Goal: Navigation & Orientation: Understand site structure

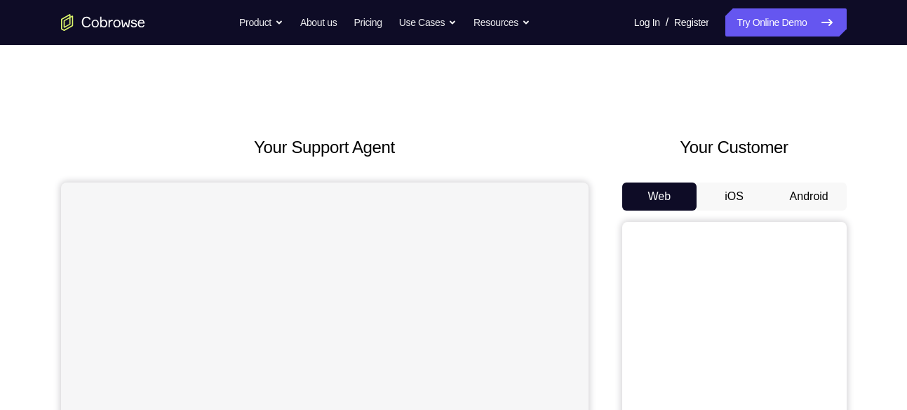
scroll to position [95, 0]
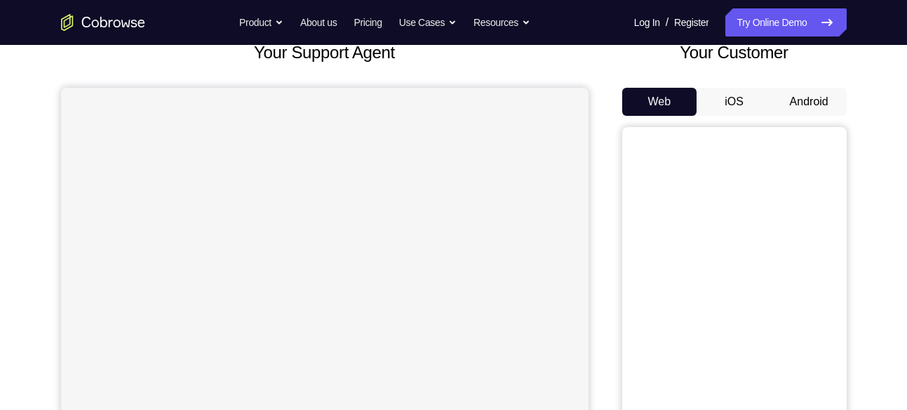
click at [817, 109] on button "Android" at bounding box center [808, 102] width 75 height 28
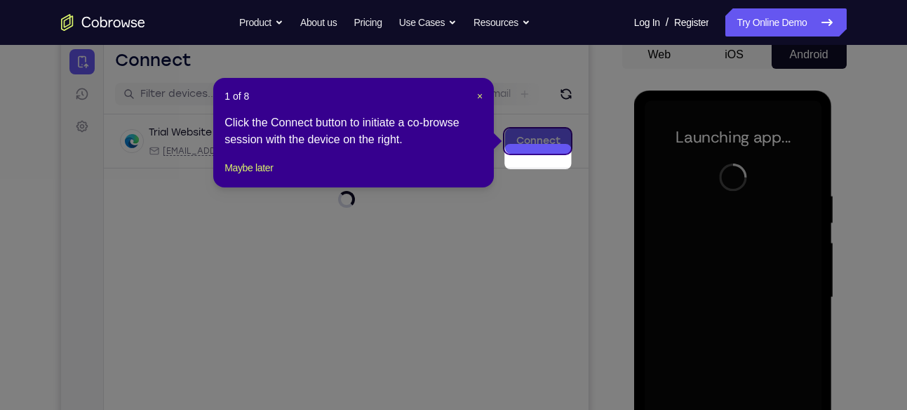
scroll to position [126, 0]
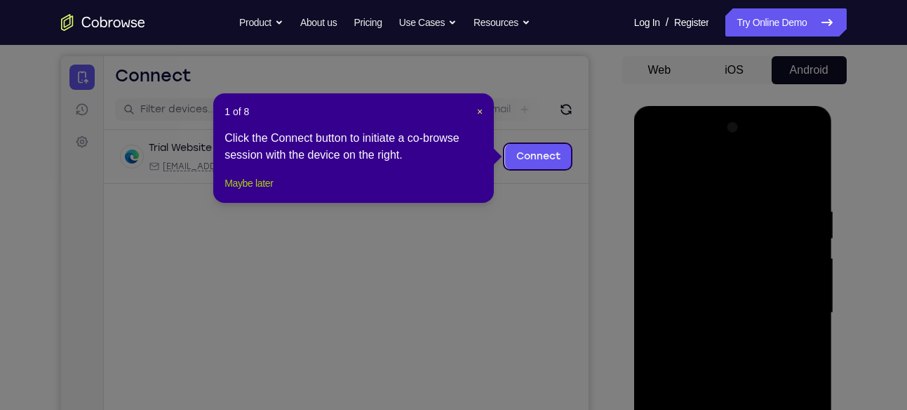
click at [238, 191] on button "Maybe later" at bounding box center [248, 183] width 48 height 17
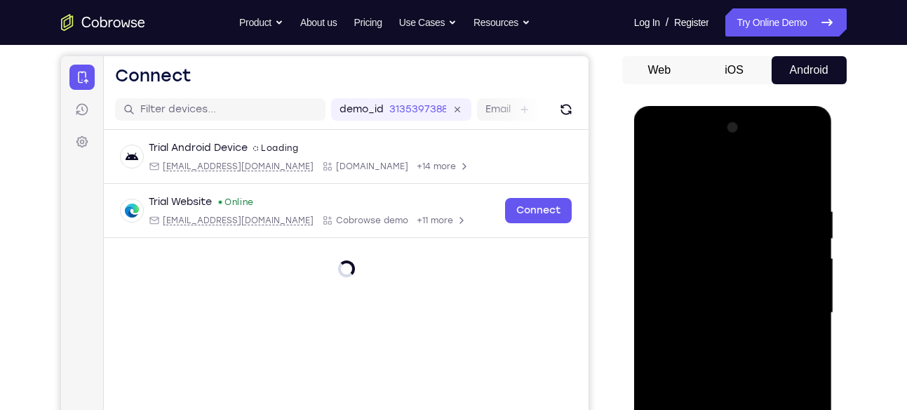
scroll to position [292, 0]
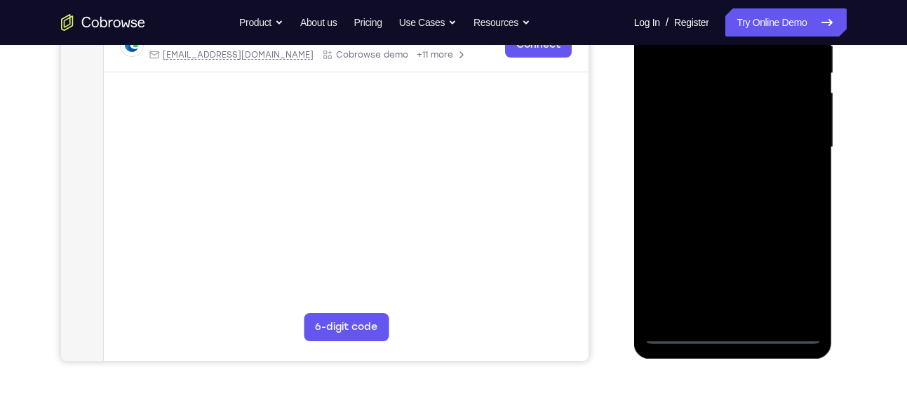
click at [730, 330] on div at bounding box center [733, 147] width 177 height 393
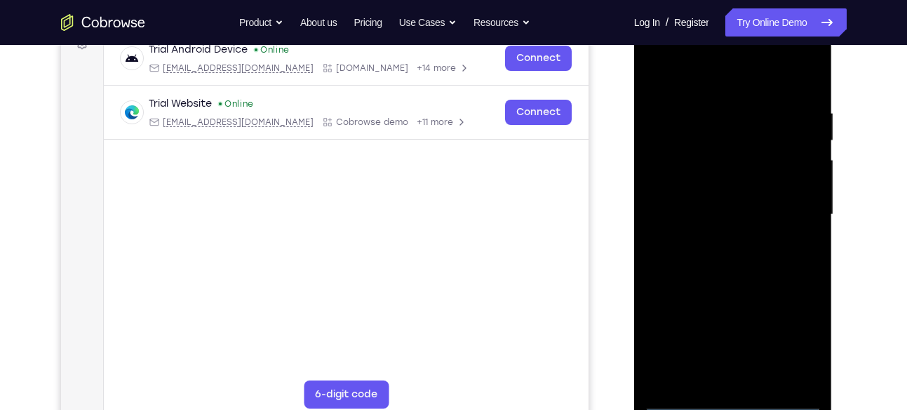
scroll to position [230, 0]
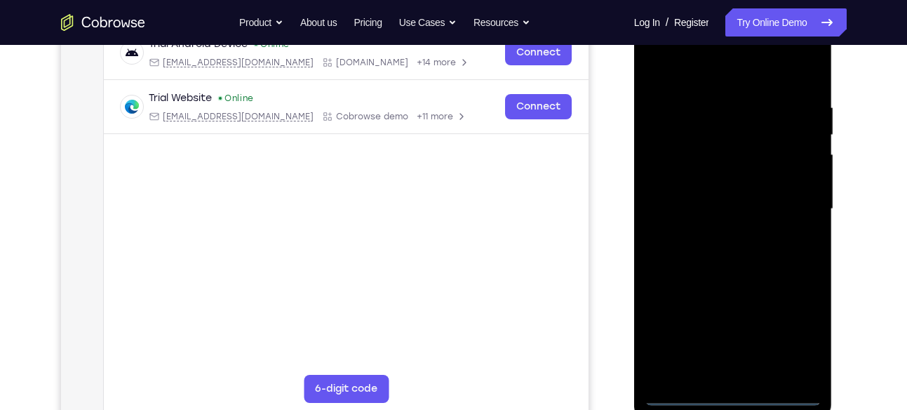
click at [796, 339] on div at bounding box center [733, 209] width 177 height 393
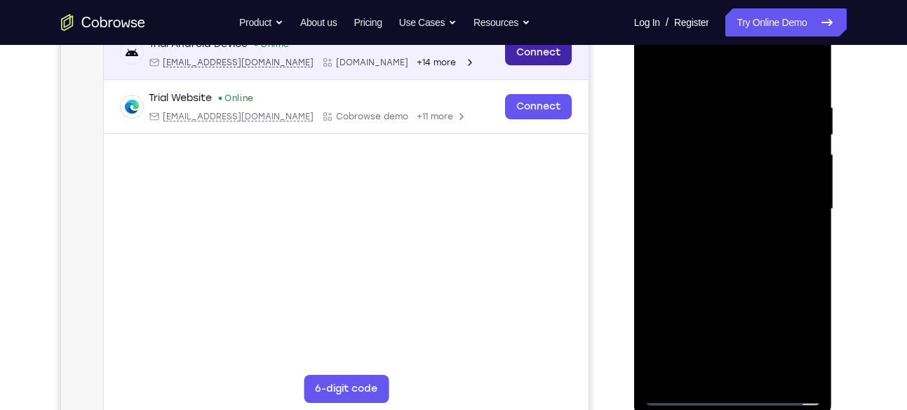
scroll to position [178, 0]
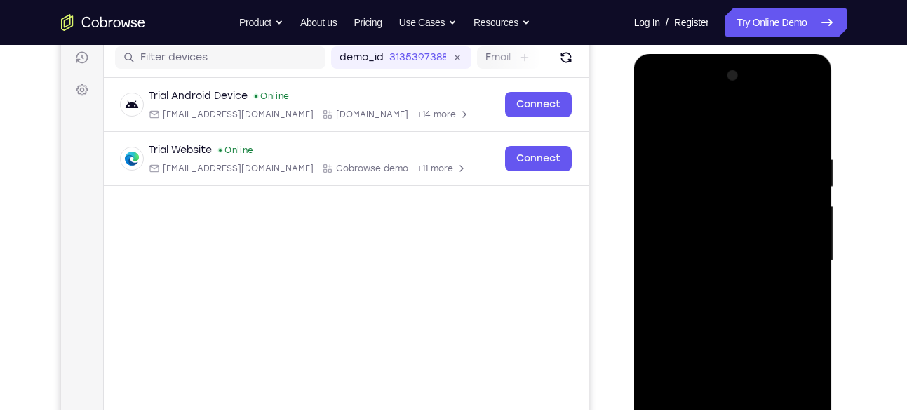
click at [692, 93] on div at bounding box center [733, 261] width 177 height 393
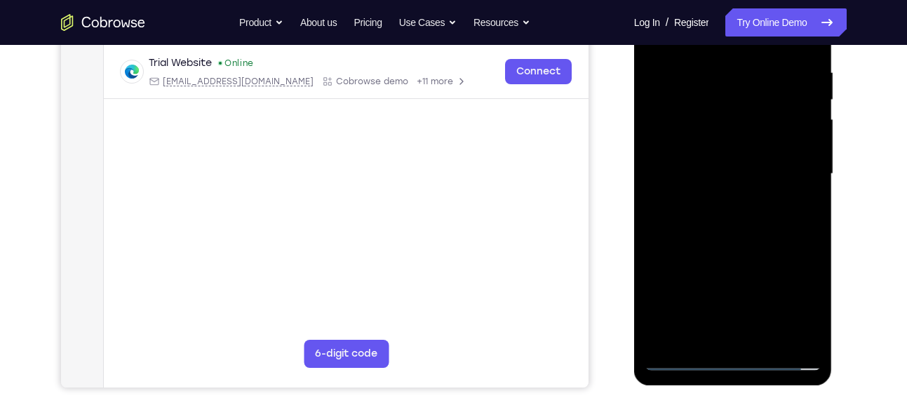
scroll to position [267, 0]
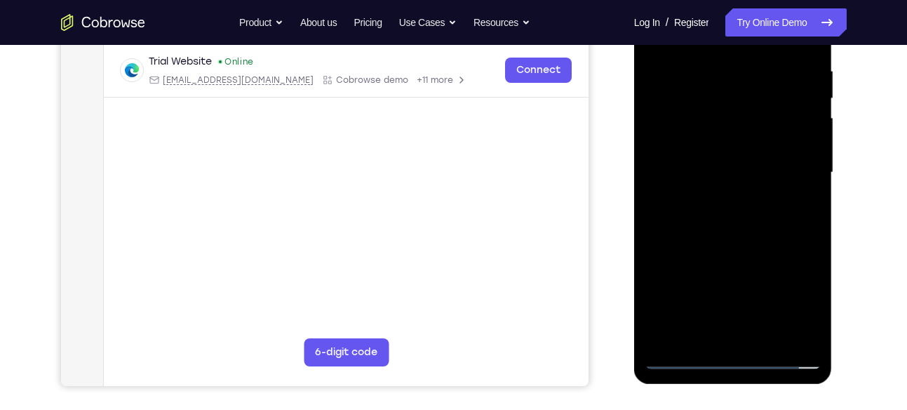
click at [791, 168] on div at bounding box center [733, 172] width 177 height 393
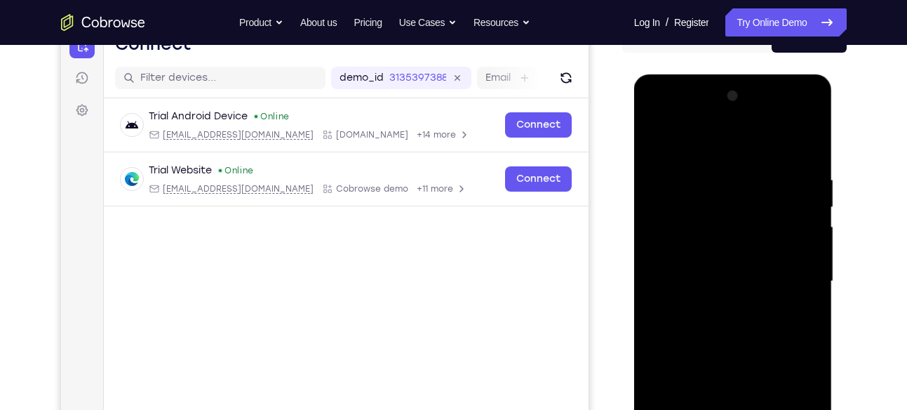
scroll to position [264, 0]
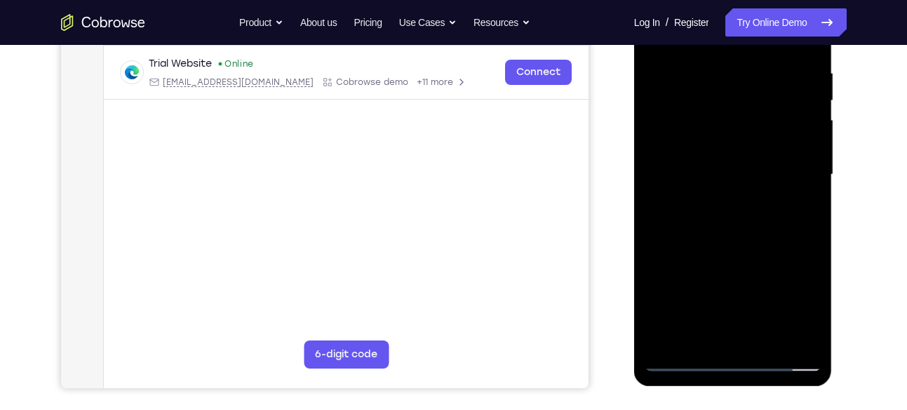
click at [745, 342] on div at bounding box center [733, 174] width 177 height 393
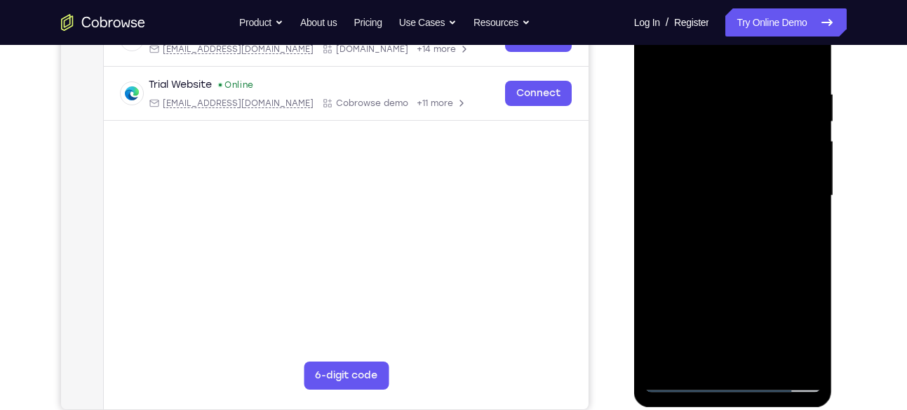
scroll to position [242, 0]
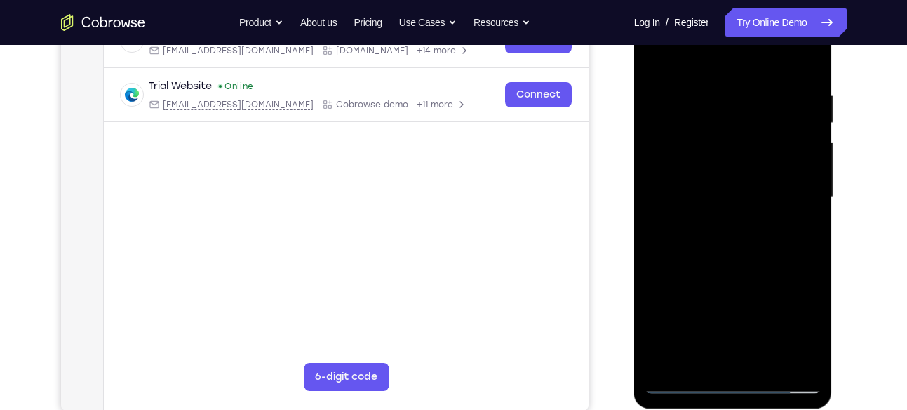
click at [753, 264] on div at bounding box center [733, 197] width 177 height 393
click at [727, 187] on div at bounding box center [733, 197] width 177 height 393
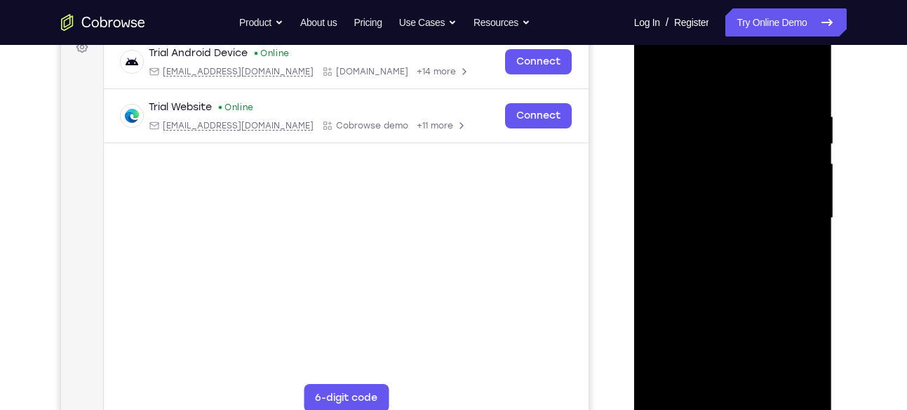
scroll to position [293, 0]
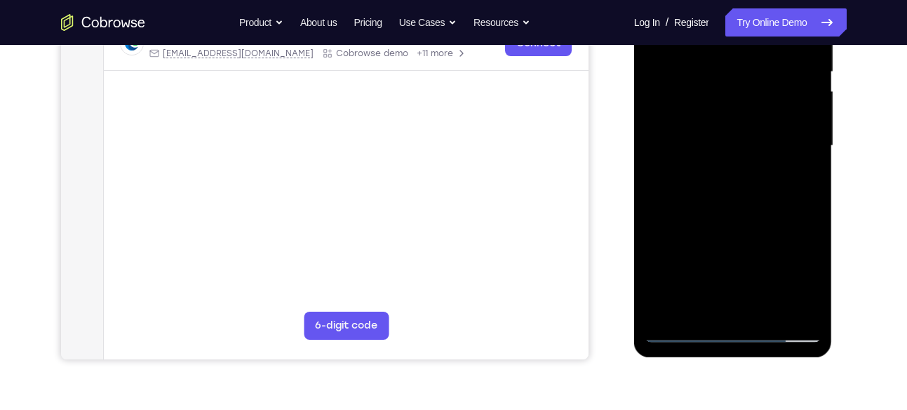
click at [727, 288] on div at bounding box center [733, 146] width 177 height 393
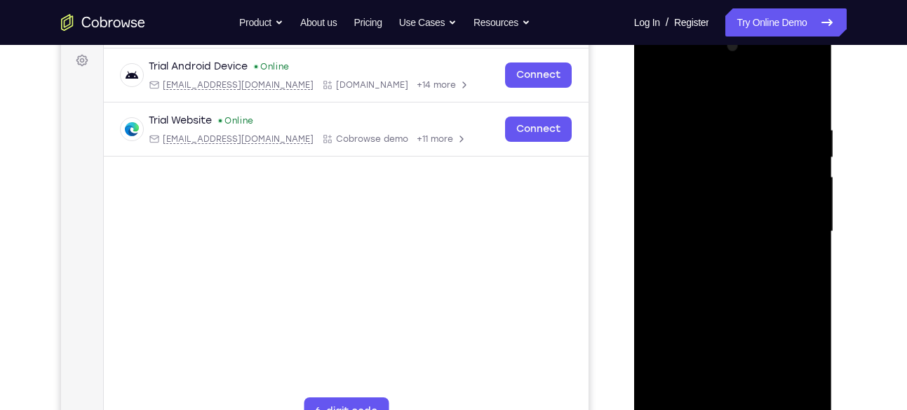
scroll to position [201, 0]
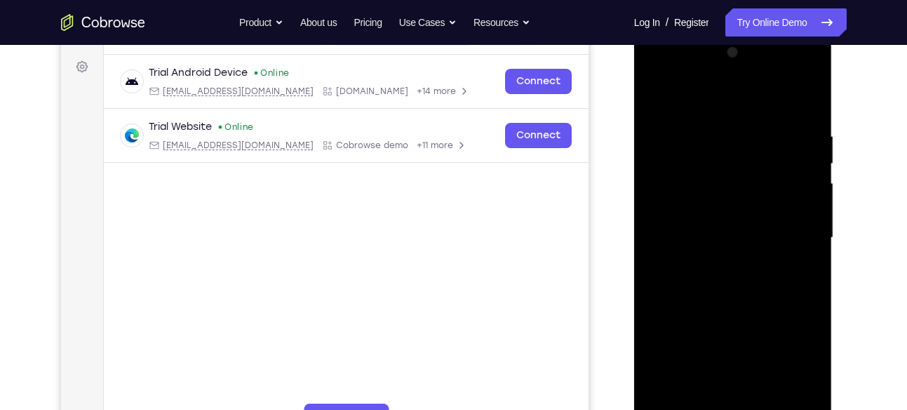
click at [653, 103] on div at bounding box center [733, 237] width 177 height 393
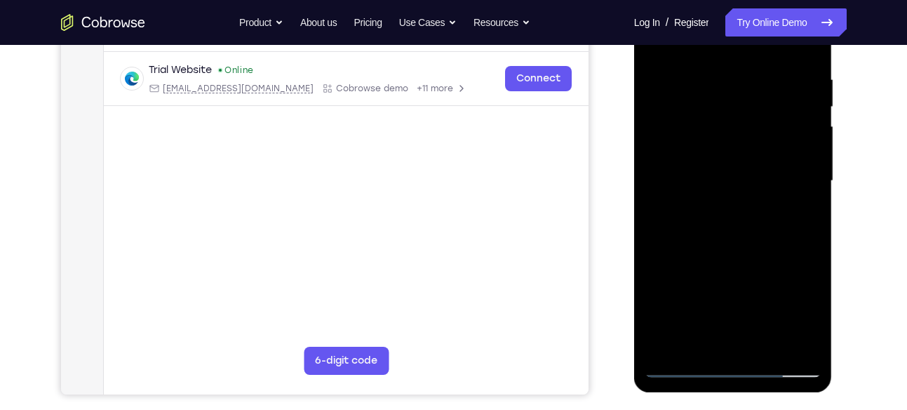
click at [746, 352] on div at bounding box center [733, 181] width 177 height 393
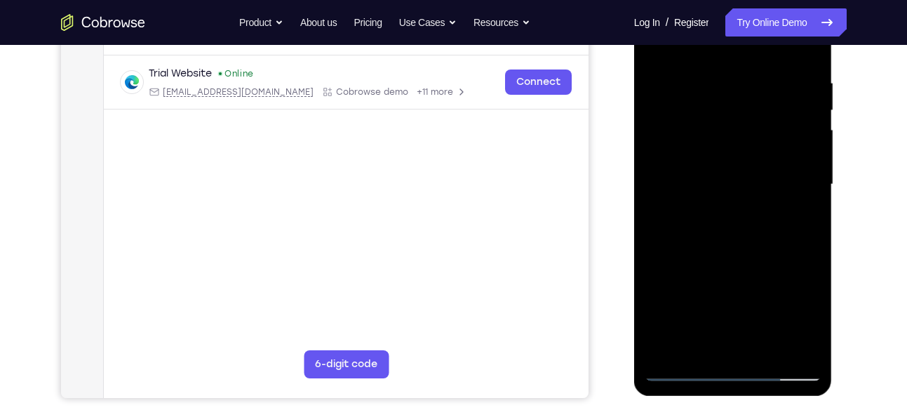
scroll to position [259, 0]
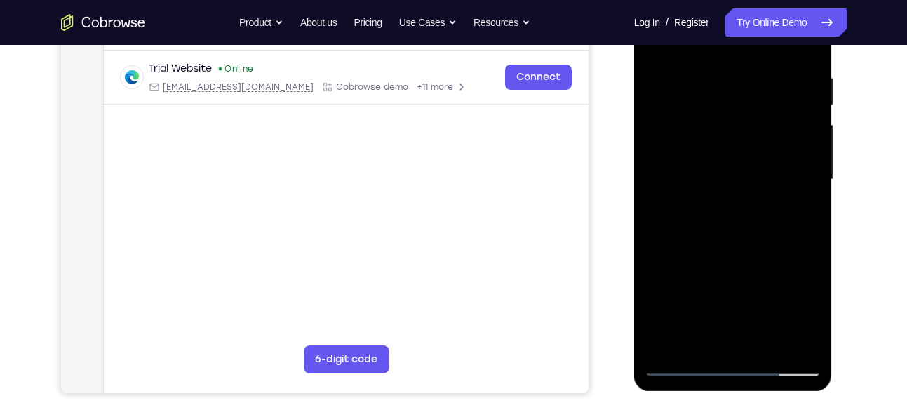
click at [711, 189] on div at bounding box center [733, 179] width 177 height 393
click at [734, 170] on div at bounding box center [733, 179] width 177 height 393
click at [750, 194] on div at bounding box center [733, 179] width 177 height 393
click at [757, 340] on div at bounding box center [733, 179] width 177 height 393
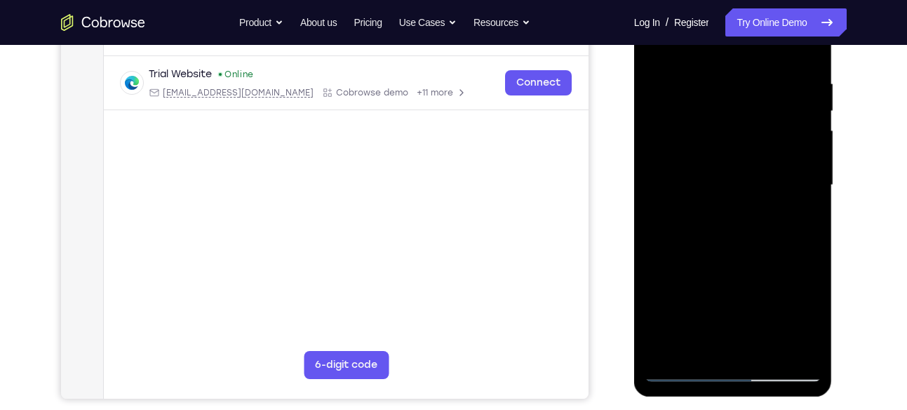
scroll to position [253, 0]
click at [743, 140] on div at bounding box center [733, 185] width 177 height 393
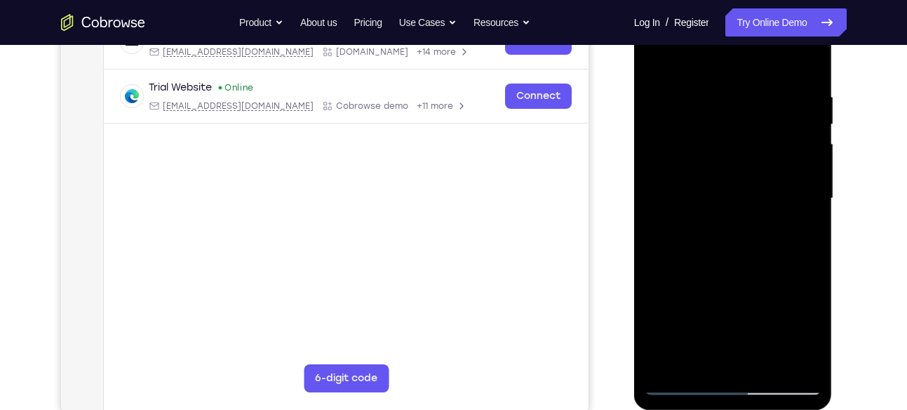
scroll to position [240, 0]
click at [729, 127] on div at bounding box center [733, 199] width 177 height 393
click at [713, 138] on div at bounding box center [733, 199] width 177 height 393
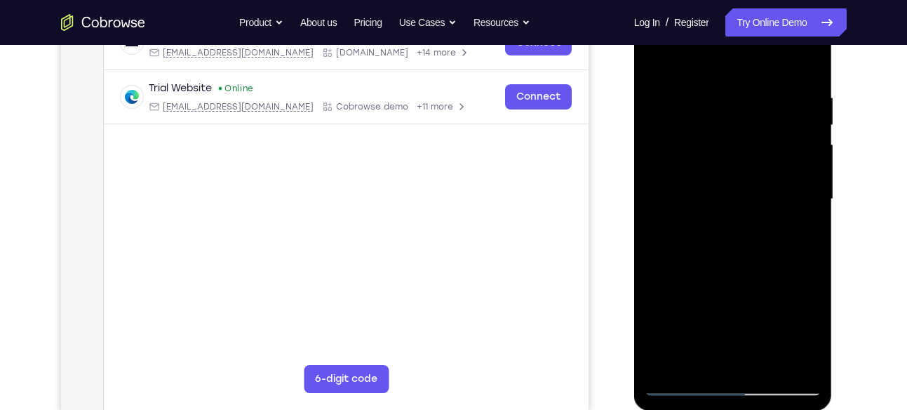
click at [713, 138] on div at bounding box center [733, 199] width 177 height 393
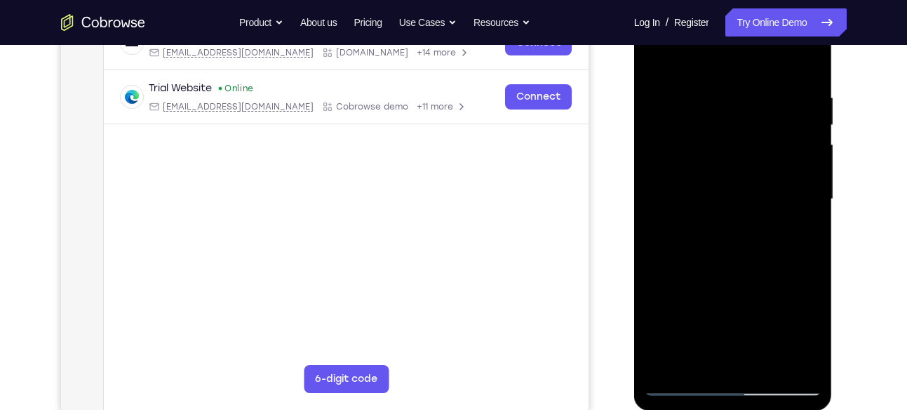
click at [713, 138] on div at bounding box center [733, 199] width 177 height 393
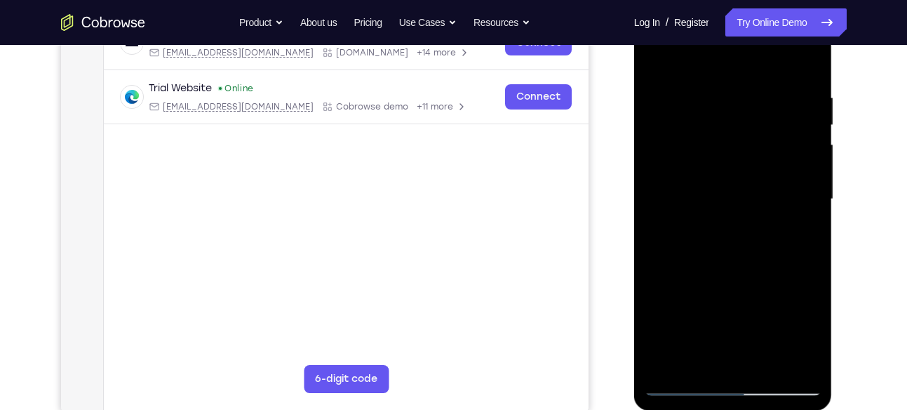
click at [713, 138] on div at bounding box center [733, 199] width 177 height 393
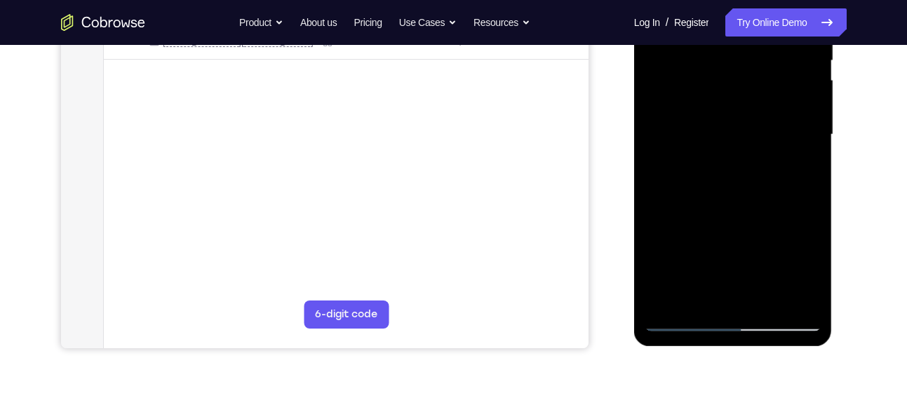
scroll to position [346, 0]
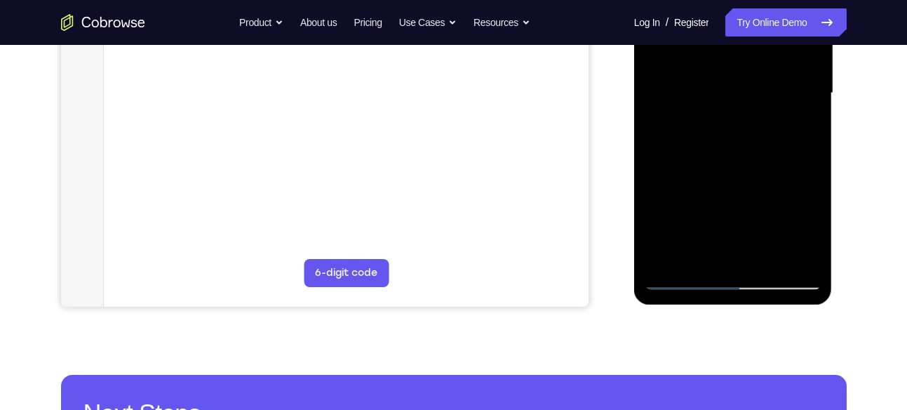
click at [731, 151] on div at bounding box center [733, 93] width 177 height 393
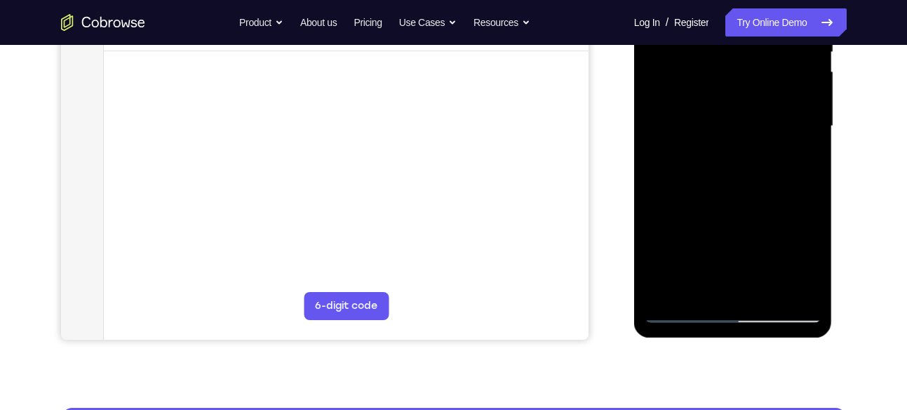
scroll to position [306, 0]
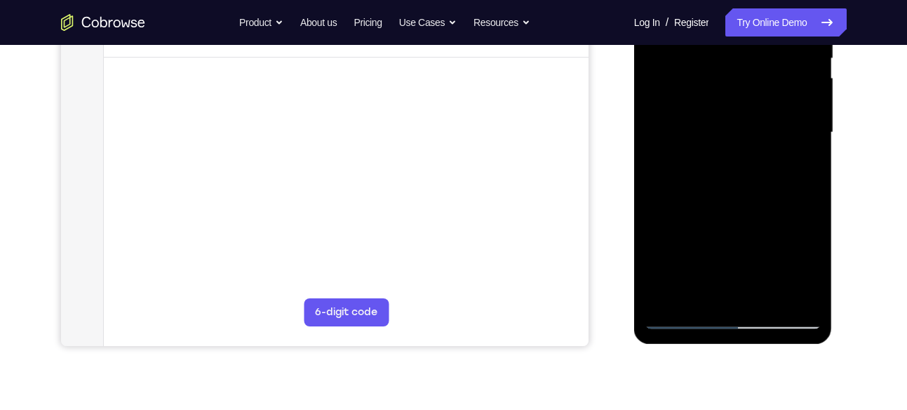
click at [809, 190] on div at bounding box center [733, 132] width 177 height 393
click at [765, 299] on div at bounding box center [733, 132] width 177 height 393
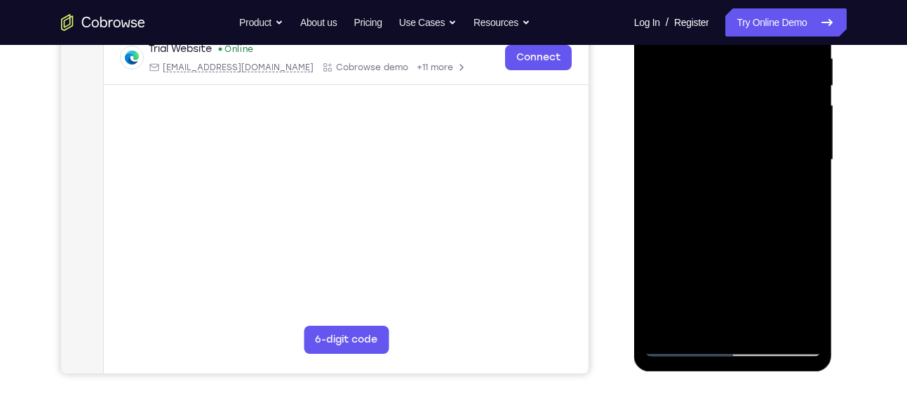
scroll to position [289, 0]
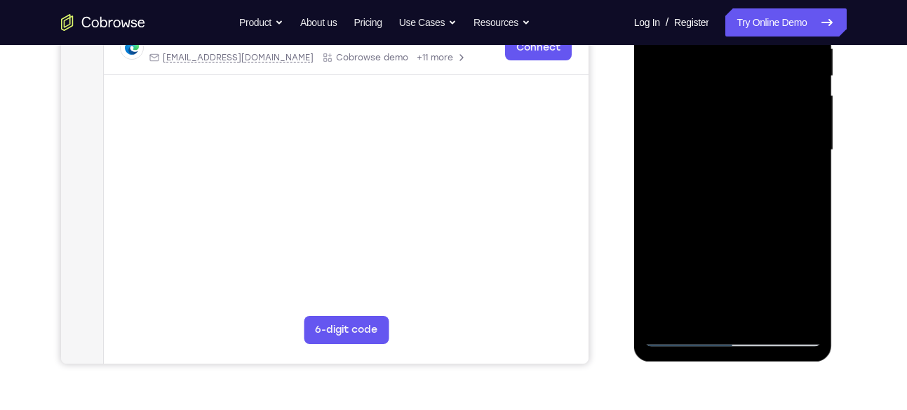
click at [739, 220] on div at bounding box center [733, 150] width 177 height 393
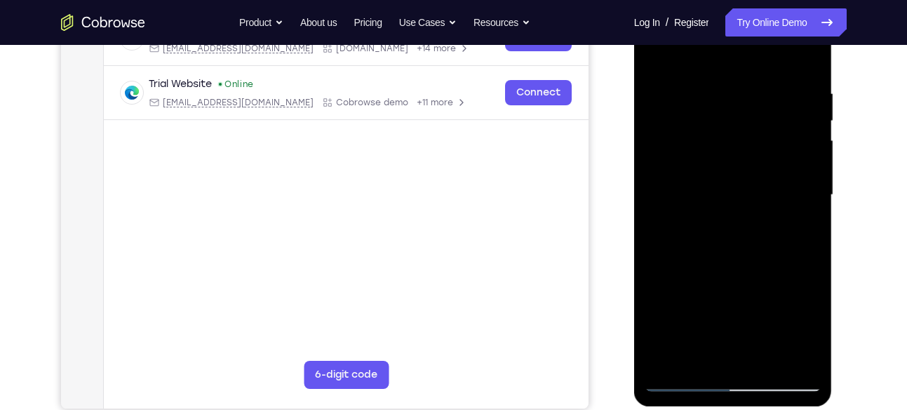
scroll to position [239, 0]
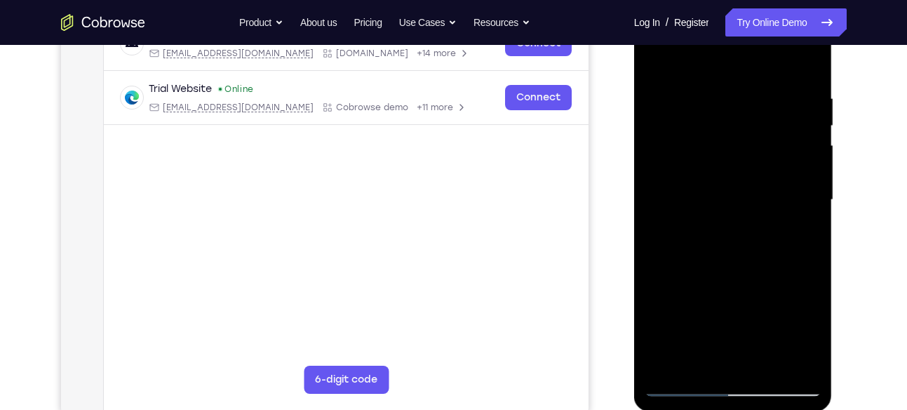
click at [715, 175] on div at bounding box center [733, 200] width 177 height 393
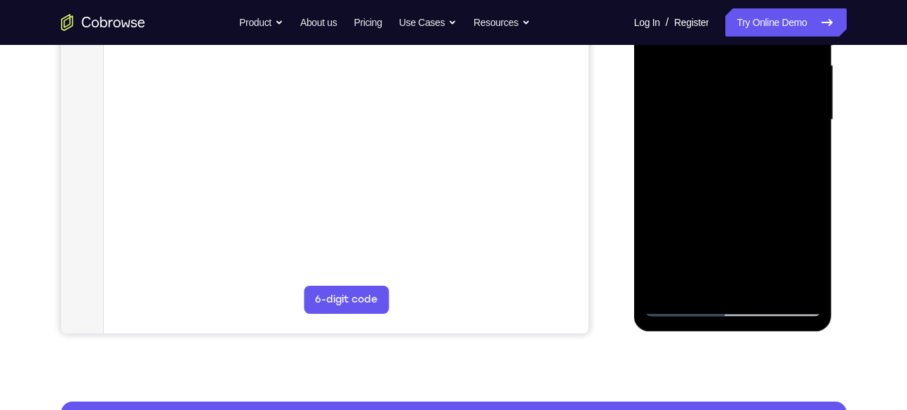
scroll to position [320, 0]
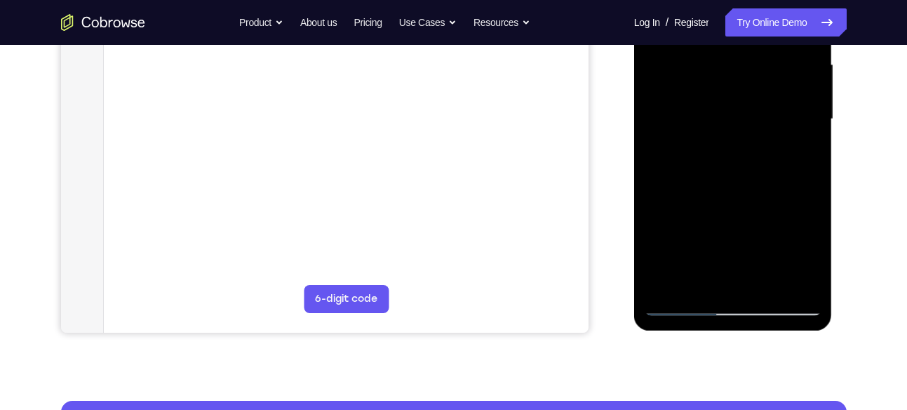
click at [801, 151] on div at bounding box center [733, 119] width 177 height 393
click at [799, 150] on div at bounding box center [733, 119] width 177 height 393
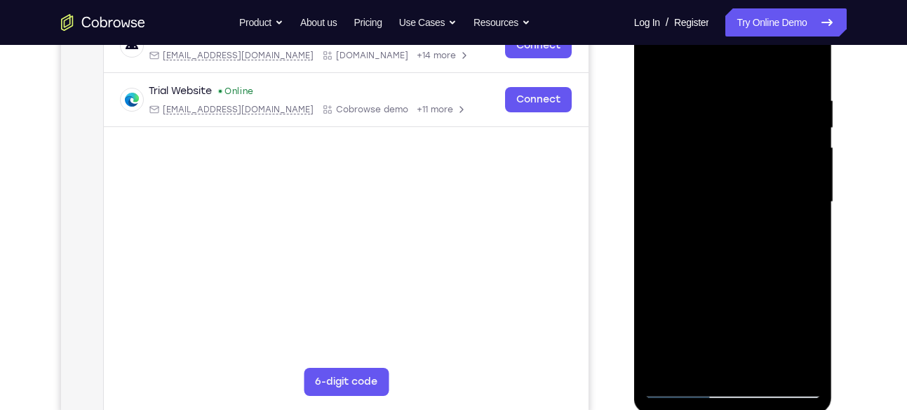
scroll to position [236, 0]
click at [654, 65] on div at bounding box center [733, 202] width 177 height 393
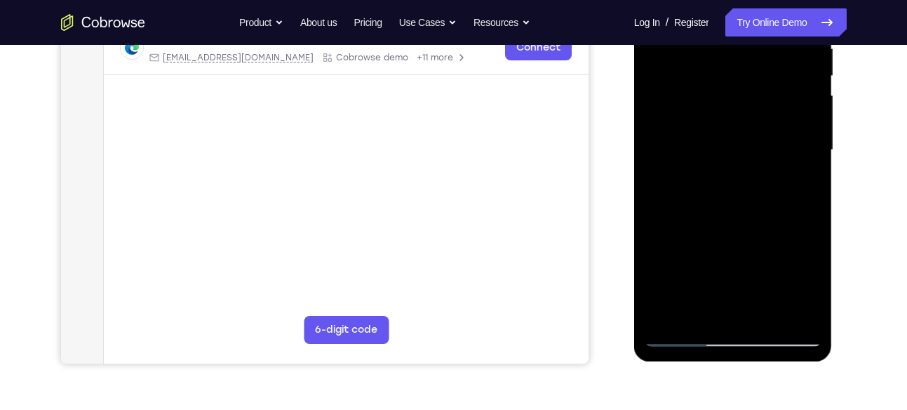
scroll to position [387, 0]
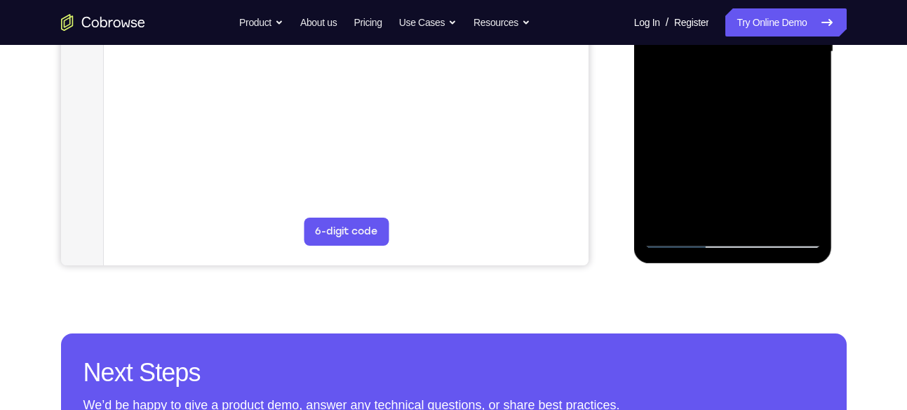
drag, startPoint x: 755, startPoint y: 162, endPoint x: 756, endPoint y: 74, distance: 87.7
click at [756, 74] on div at bounding box center [733, 52] width 177 height 393
click at [716, 99] on div at bounding box center [733, 52] width 177 height 393
click at [694, 213] on div at bounding box center [733, 52] width 177 height 393
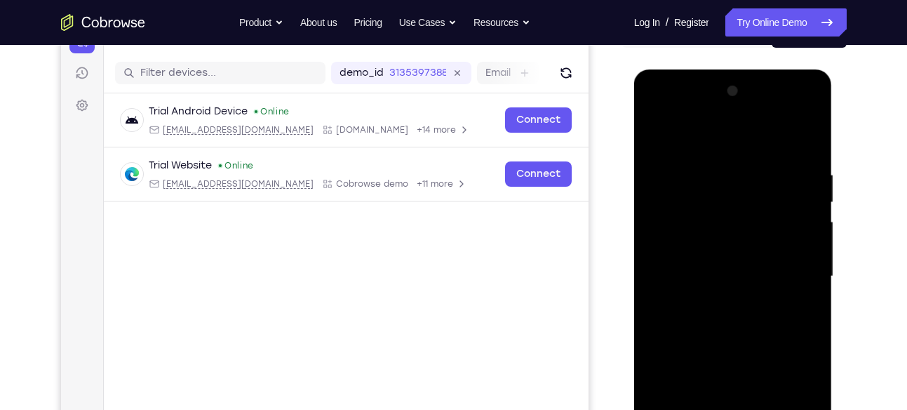
scroll to position [162, 0]
click at [656, 133] on div at bounding box center [733, 277] width 177 height 393
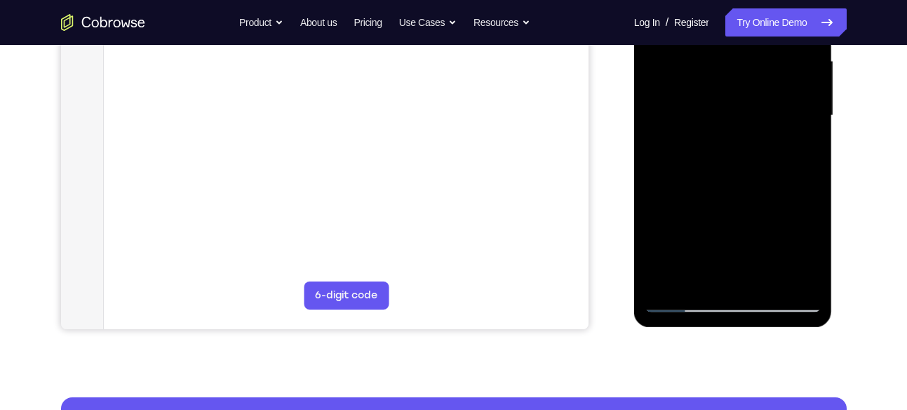
scroll to position [329, 0]
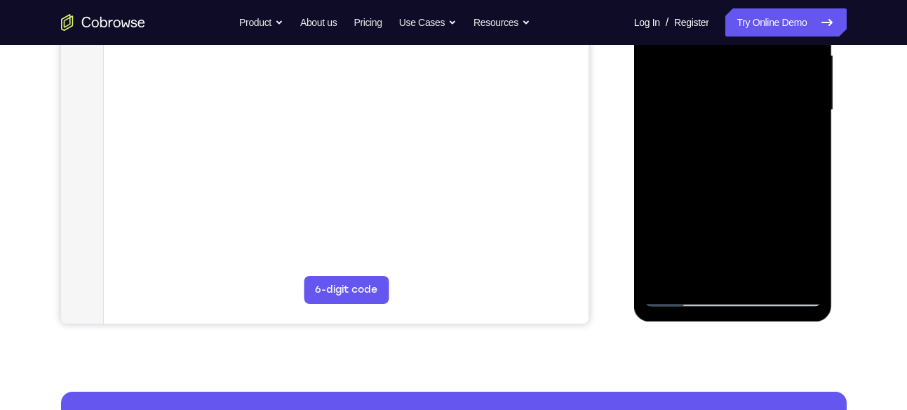
drag, startPoint x: 732, startPoint y: 58, endPoint x: 716, endPoint y: 70, distance: 20.1
click at [716, 70] on div at bounding box center [733, 110] width 177 height 393
drag, startPoint x: 729, startPoint y: 241, endPoint x: 771, endPoint y: 126, distance: 121.6
click at [771, 126] on div at bounding box center [733, 110] width 177 height 393
drag, startPoint x: 718, startPoint y: 212, endPoint x: 751, endPoint y: 135, distance: 83.2
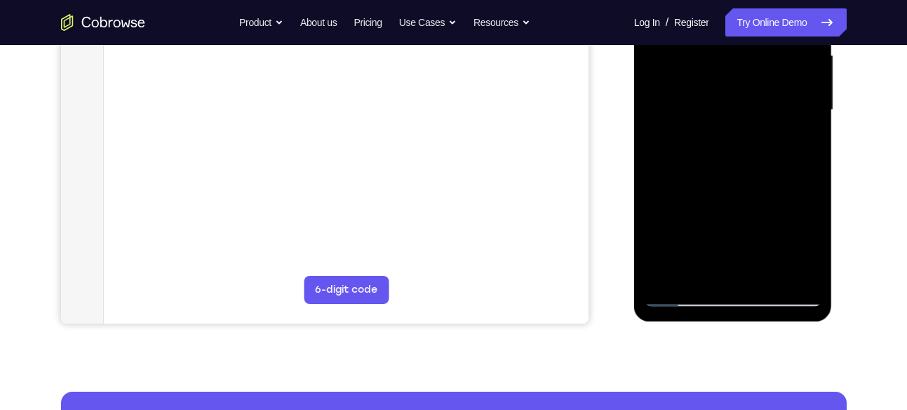
click at [751, 135] on div at bounding box center [733, 110] width 177 height 393
drag, startPoint x: 704, startPoint y: 244, endPoint x: 745, endPoint y: 147, distance: 105.0
click at [745, 147] on div at bounding box center [733, 110] width 177 height 393
drag, startPoint x: 736, startPoint y: 229, endPoint x: 774, endPoint y: 120, distance: 114.9
click at [774, 120] on div at bounding box center [733, 110] width 177 height 393
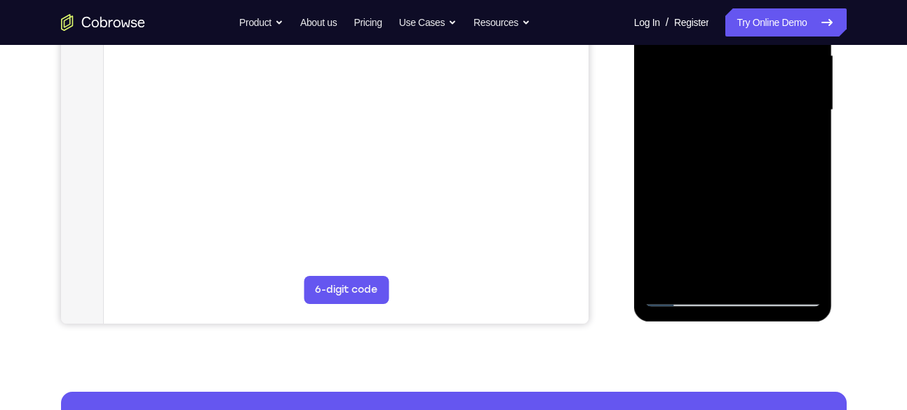
drag, startPoint x: 716, startPoint y: 224, endPoint x: 756, endPoint y: 144, distance: 89.4
click at [756, 144] on div at bounding box center [733, 110] width 177 height 393
drag, startPoint x: 710, startPoint y: 247, endPoint x: 750, endPoint y: 174, distance: 83.2
click at [750, 174] on div at bounding box center [733, 110] width 177 height 393
drag, startPoint x: 712, startPoint y: 258, endPoint x: 765, endPoint y: 150, distance: 120.4
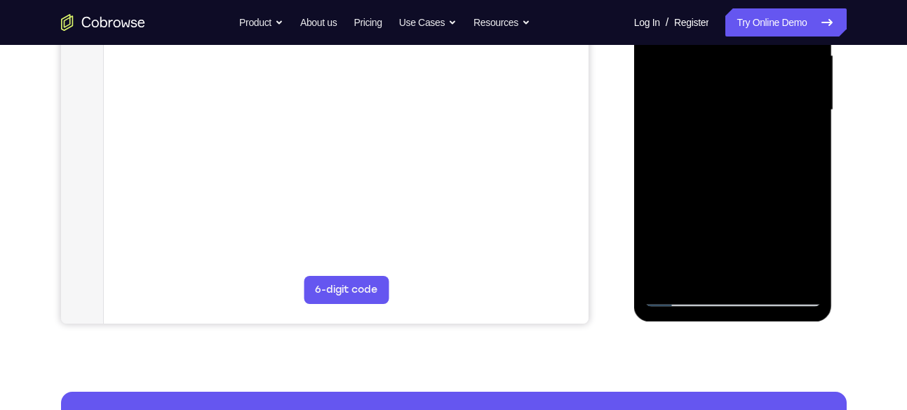
click at [765, 150] on div at bounding box center [733, 110] width 177 height 393
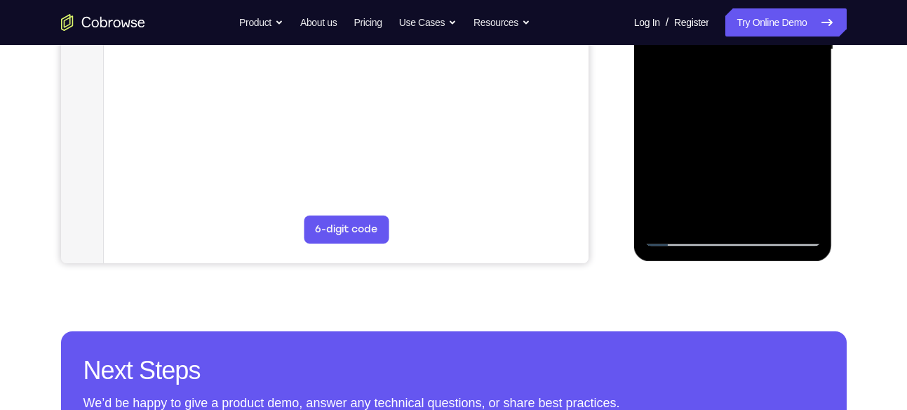
click at [710, 142] on div at bounding box center [733, 49] width 177 height 393
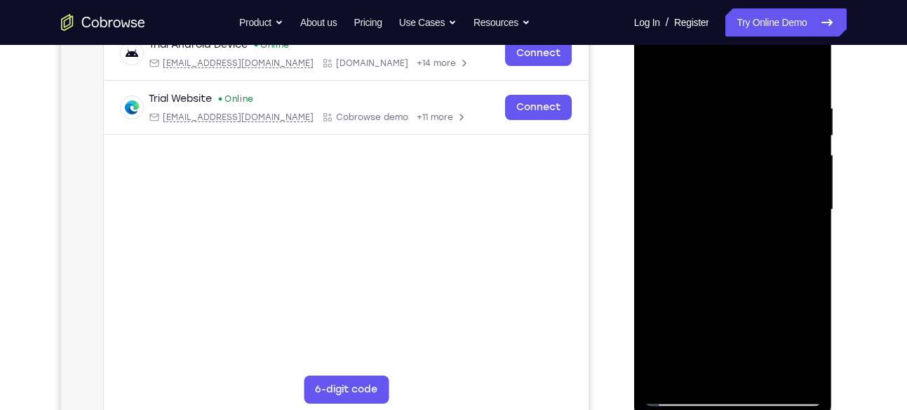
scroll to position [213, 0]
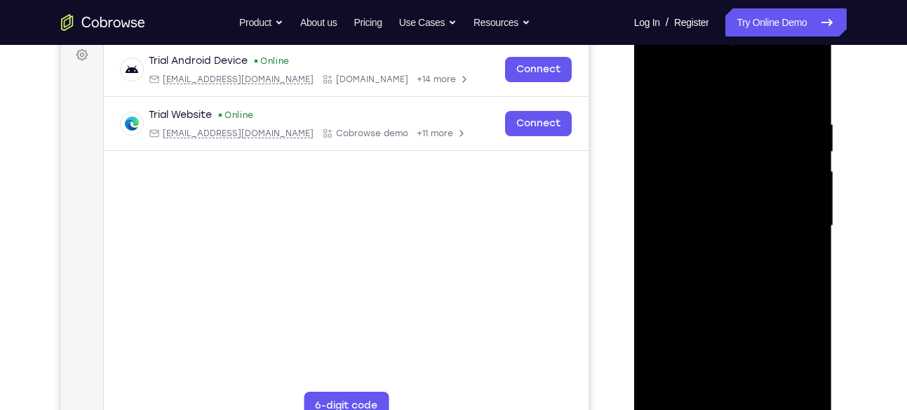
click at [658, 91] on div at bounding box center [733, 225] width 177 height 393
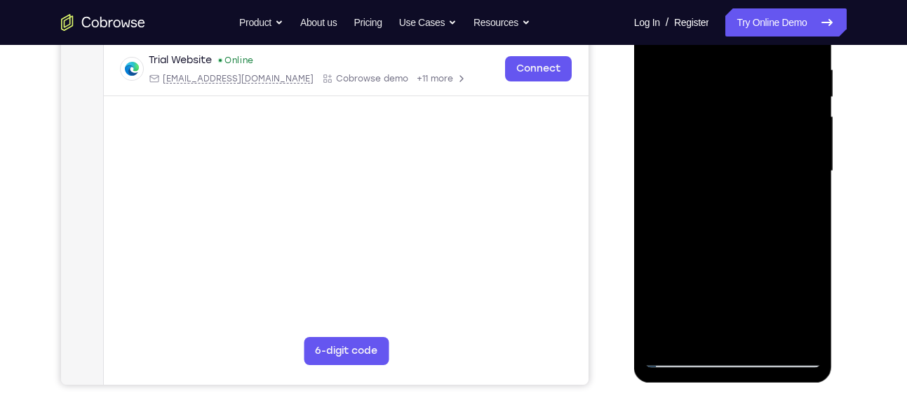
scroll to position [311, 0]
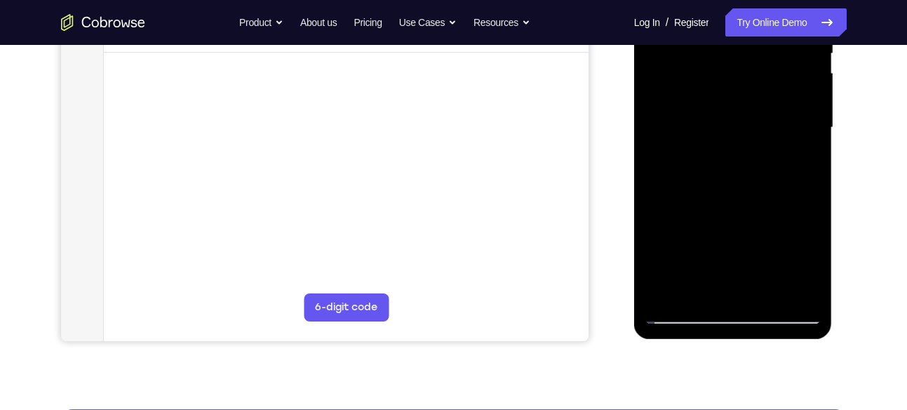
drag, startPoint x: 739, startPoint y: 232, endPoint x: 742, endPoint y: 147, distance: 84.9
click at [742, 147] on div at bounding box center [733, 127] width 177 height 393
drag, startPoint x: 739, startPoint y: 268, endPoint x: 733, endPoint y: 165, distance: 103.2
click at [733, 165] on div at bounding box center [733, 127] width 177 height 393
drag, startPoint x: 717, startPoint y: 274, endPoint x: 729, endPoint y: 143, distance: 131.0
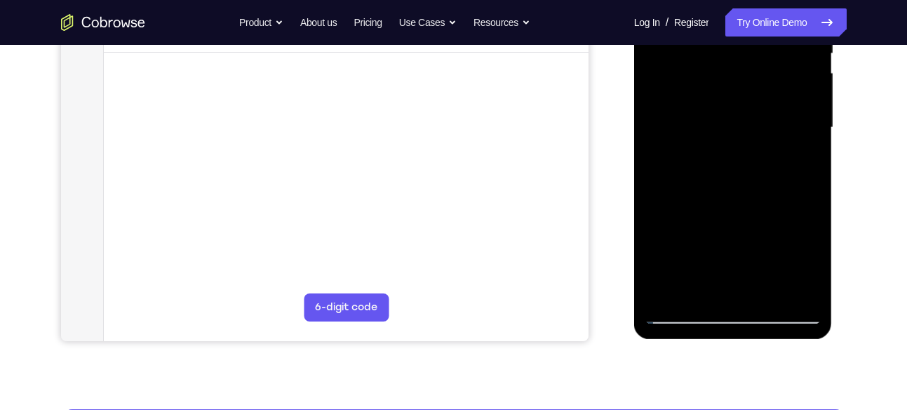
click at [729, 143] on div at bounding box center [733, 127] width 177 height 393
drag, startPoint x: 708, startPoint y: 248, endPoint x: 755, endPoint y: 147, distance: 111.4
click at [755, 147] on div at bounding box center [733, 127] width 177 height 393
drag, startPoint x: 715, startPoint y: 246, endPoint x: 746, endPoint y: 136, distance: 114.2
click at [746, 136] on div at bounding box center [733, 127] width 177 height 393
